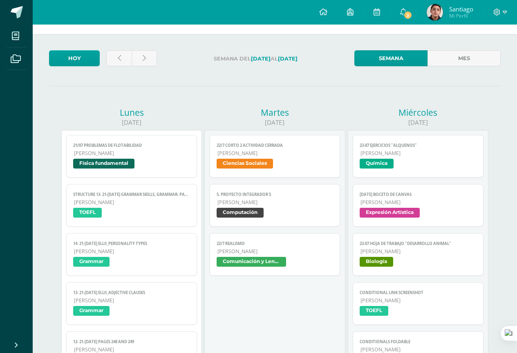
scroll to position [25, 0]
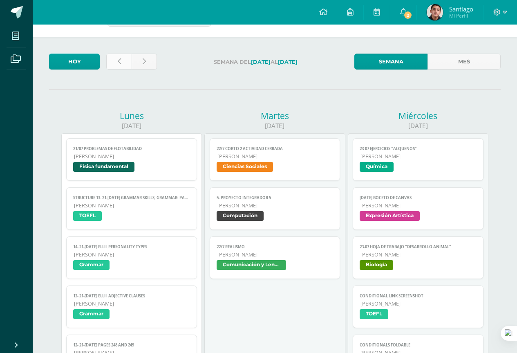
click at [118, 68] on link at bounding box center [118, 62] width 25 height 16
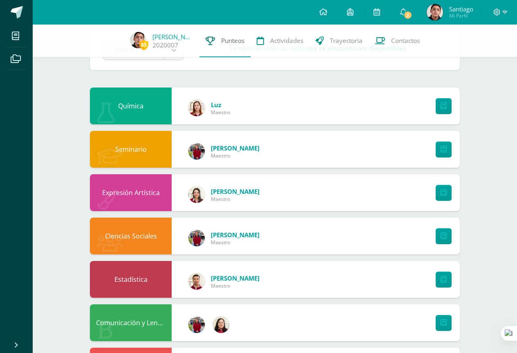
scroll to position [41, 0]
click at [442, 241] on link at bounding box center [444, 236] width 16 height 16
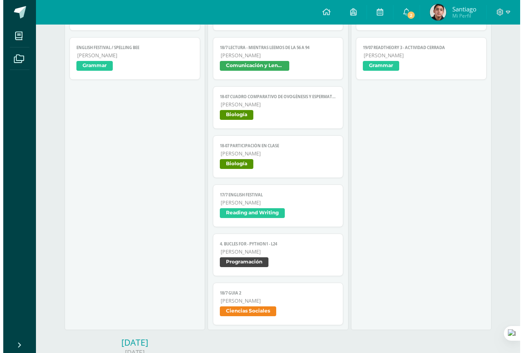
scroll to position [695, 0]
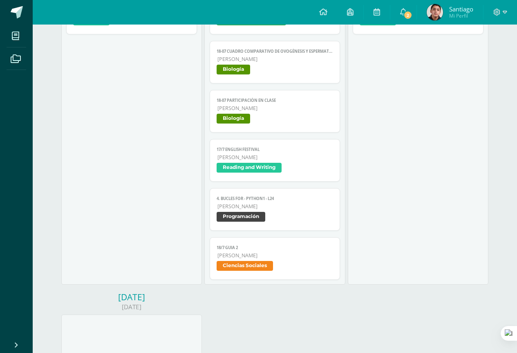
click at [257, 270] on span "Ciencias Sociales" at bounding box center [245, 266] width 56 height 10
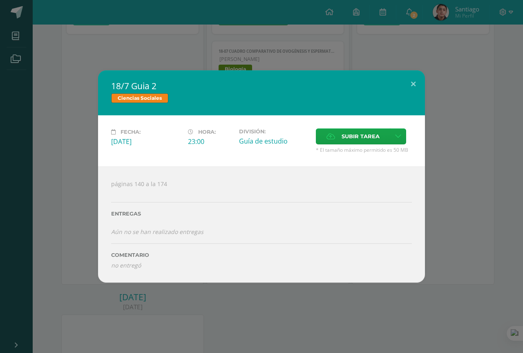
click at [327, 350] on div "18/7 Guia 2 Ciencias Sociales Fecha: Viernes 18 de Julio Hora: 23:00 División: …" at bounding box center [261, 176] width 523 height 353
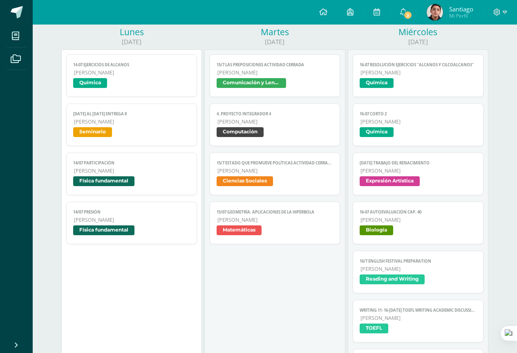
scroll to position [0, 0]
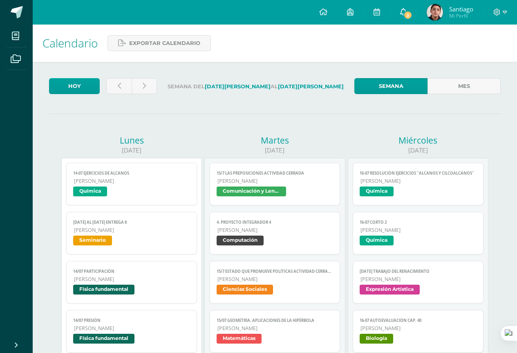
click at [403, 12] on icon at bounding box center [403, 11] width 7 height 7
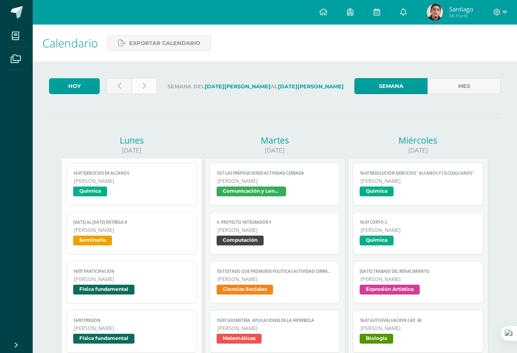
click at [141, 91] on link at bounding box center [144, 86] width 25 height 16
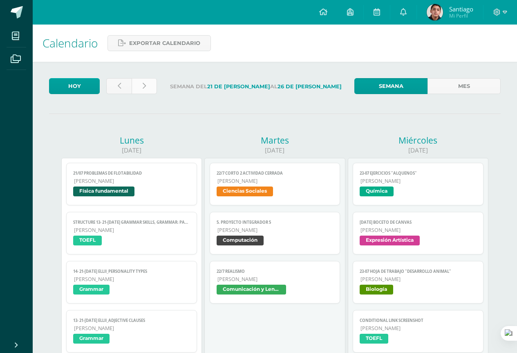
click at [148, 82] on link at bounding box center [144, 86] width 25 height 16
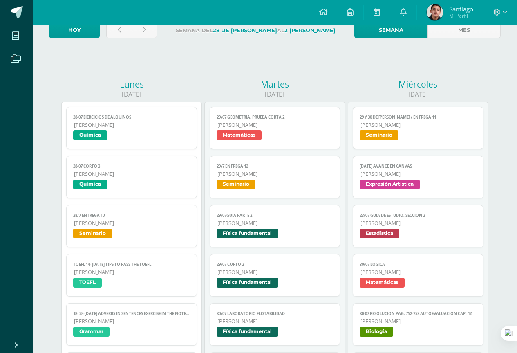
scroll to position [41, 0]
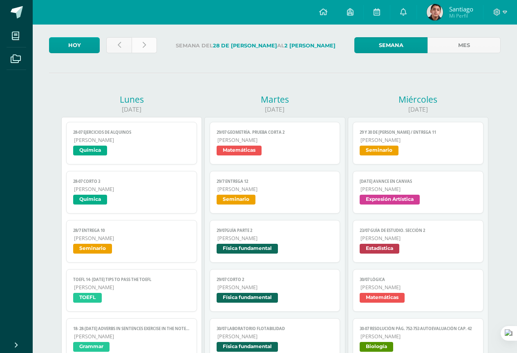
click at [145, 47] on icon at bounding box center [144, 45] width 3 height 7
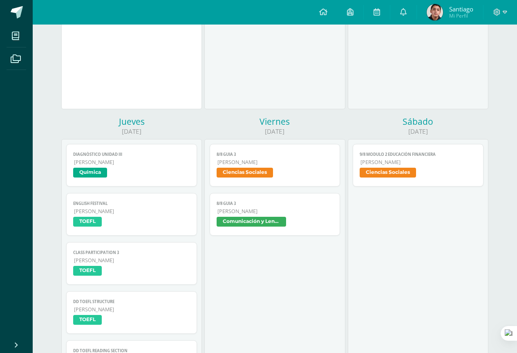
scroll to position [449, 0]
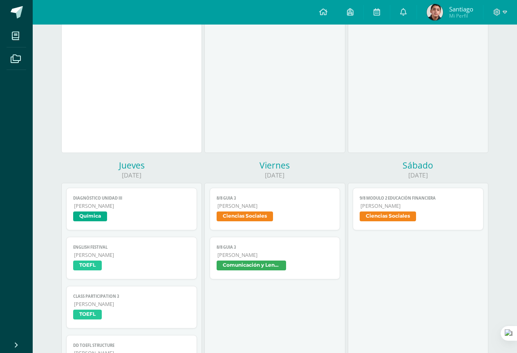
click at [296, 217] on span "Ciencias Sociales" at bounding box center [275, 217] width 117 height 12
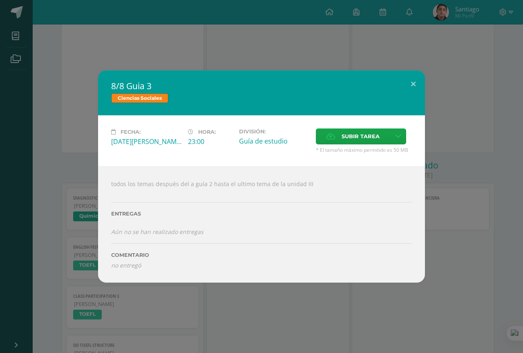
click at [401, 297] on div "8/8 Guia 3 Ciencias Sociales Fecha: [DATE][PERSON_NAME] Hora: 23:00 División: G…" at bounding box center [261, 176] width 523 height 353
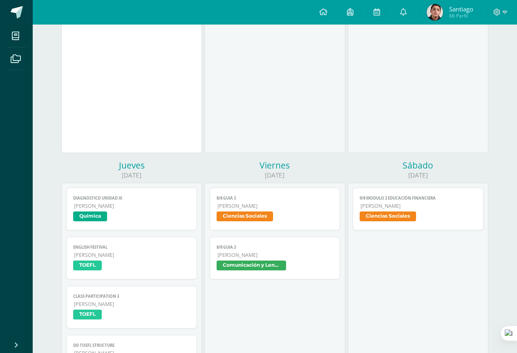
click at [295, 266] on span "Comunicación y Lenguaje" at bounding box center [275, 266] width 117 height 12
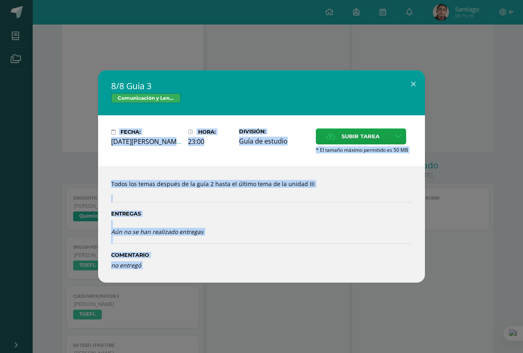
click at [451, 247] on div "8/8 Guia 3 Comunicación y Lenguaje Fecha: [DATE][PERSON_NAME] Hora: 23:00 Divis…" at bounding box center [261, 176] width 516 height 212
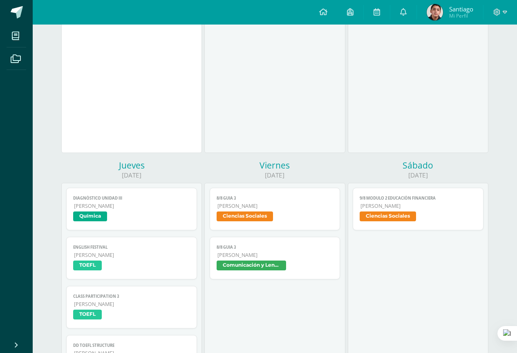
click at [298, 258] on span "[PERSON_NAME]" at bounding box center [275, 254] width 116 height 7
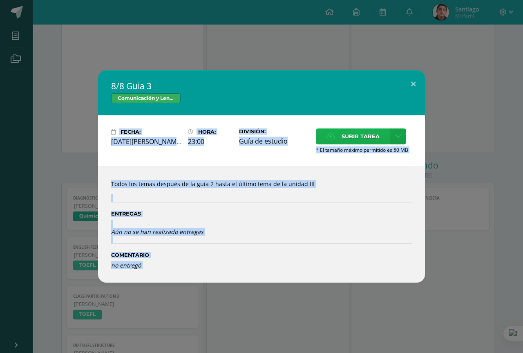
click at [349, 139] on span "Subir tarea" at bounding box center [361, 136] width 38 height 15
click at [0, 0] on input "Subir tarea" at bounding box center [0, 0] width 0 height 0
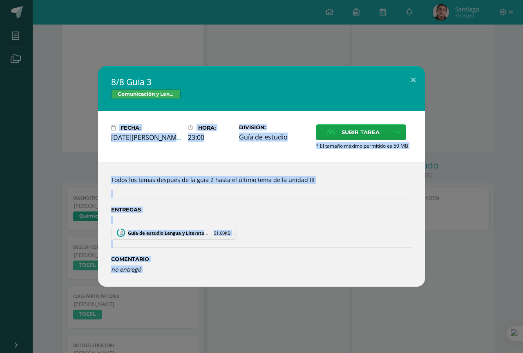
click at [234, 187] on div at bounding box center [261, 186] width 301 height 7
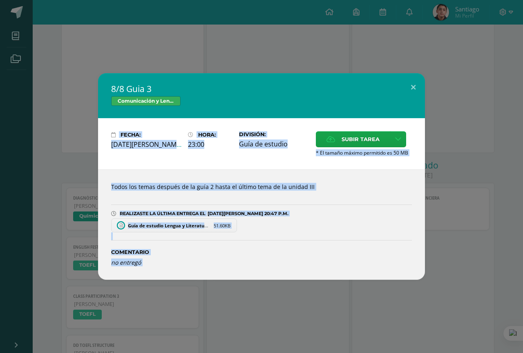
click at [337, 178] on div "Todos los temas después de la guía 2 hasta el último tema de la unidad III REAL…" at bounding box center [261, 224] width 327 height 110
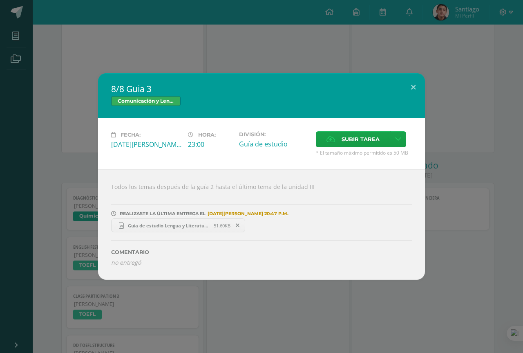
click at [467, 286] on div "8/8 Guia 3 Comunicación y Lenguaje Fecha: [DATE][PERSON_NAME] Hora: 23:00 Divis…" at bounding box center [261, 176] width 523 height 353
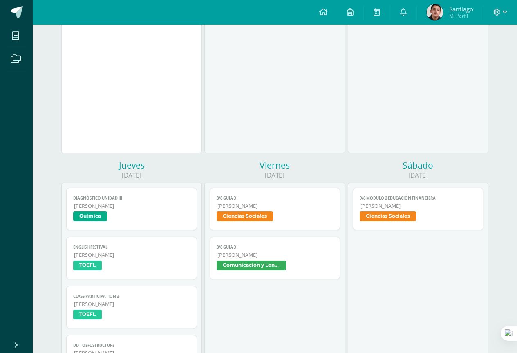
click at [250, 212] on span "Ciencias Sociales" at bounding box center [245, 216] width 56 height 10
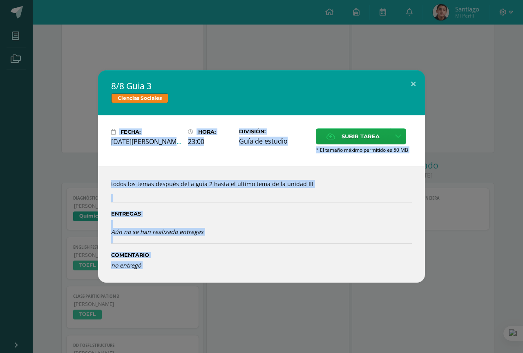
click at [443, 226] on div "8/8 Guia 3 Ciencias Sociales Fecha: [DATE][PERSON_NAME] Hora: 23:00 División: G…" at bounding box center [261, 176] width 516 height 212
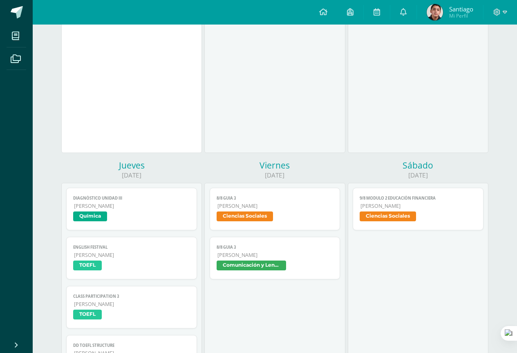
click at [401, 219] on span "Ciencias Sociales" at bounding box center [388, 216] width 56 height 10
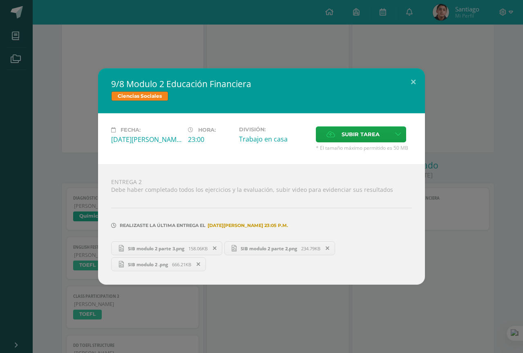
click at [443, 270] on div "9/8 Modulo 2 Educación Financiera Ciencias Sociales Fecha: [DATE][PERSON_NAME] …" at bounding box center [261, 176] width 516 height 216
